Goal: Information Seeking & Learning: Learn about a topic

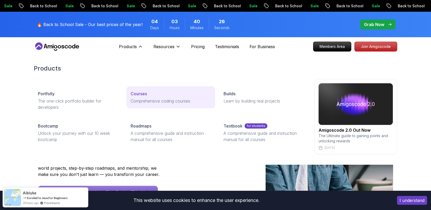
click at [144, 95] on p "Courses" at bounding box center [139, 93] width 16 height 6
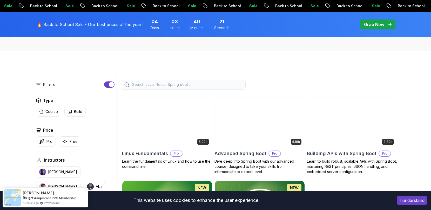
scroll to position [98, 0]
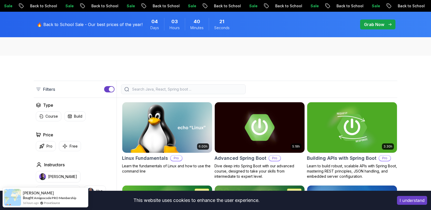
click at [148, 91] on input "search" at bounding box center [186, 88] width 111 height 5
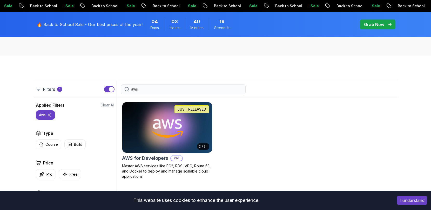
type input "aws"
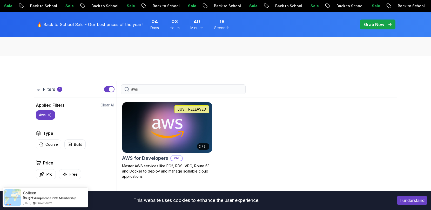
click at [153, 155] on h2 "AWS for Developers" at bounding box center [145, 157] width 46 height 7
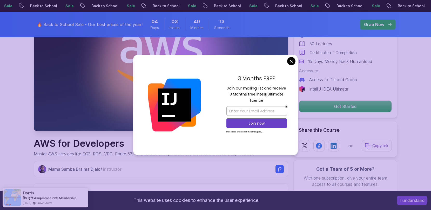
scroll to position [93, 0]
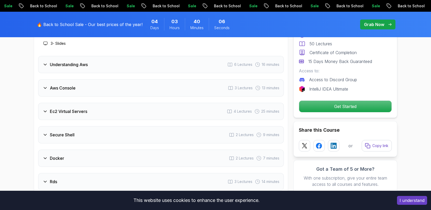
scroll to position [703, 0]
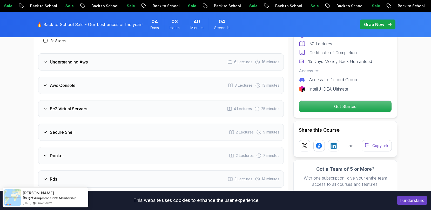
click at [73, 88] on h3 "Aws Console" at bounding box center [63, 85] width 26 height 6
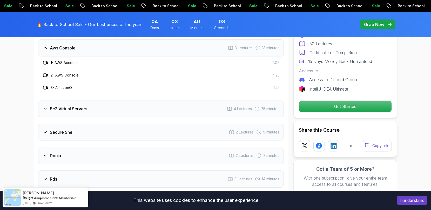
click at [72, 51] on h3 "Aws Console" at bounding box center [63, 48] width 26 height 6
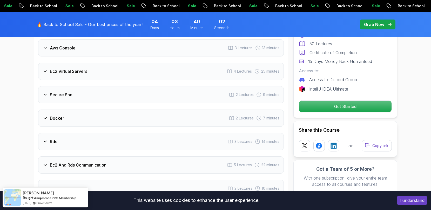
click at [69, 75] on div "Ec2 Virtual Servers 4 Lectures 25 minutes" at bounding box center [161, 71] width 246 height 17
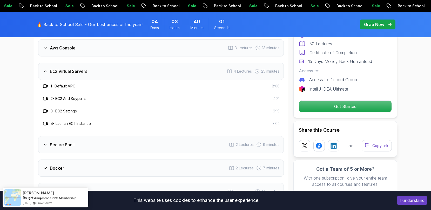
click at [69, 75] on div "Ec2 Virtual Servers 4 Lectures 25 minutes" at bounding box center [161, 71] width 246 height 17
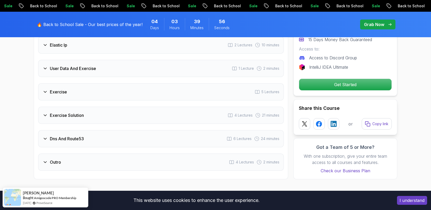
scroll to position [848, 0]
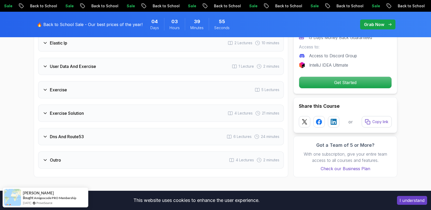
click at [63, 141] on div "Dns And Route53 6 Lectures 24 minutes" at bounding box center [161, 136] width 246 height 17
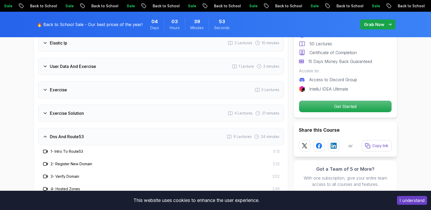
click at [64, 138] on h3 "Dns And Route53" at bounding box center [67, 136] width 34 height 6
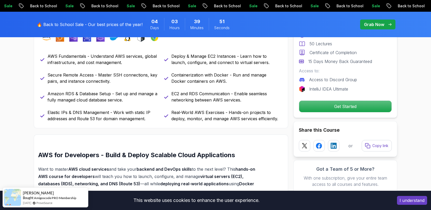
scroll to position [275, 0]
